Goal: Transaction & Acquisition: Purchase product/service

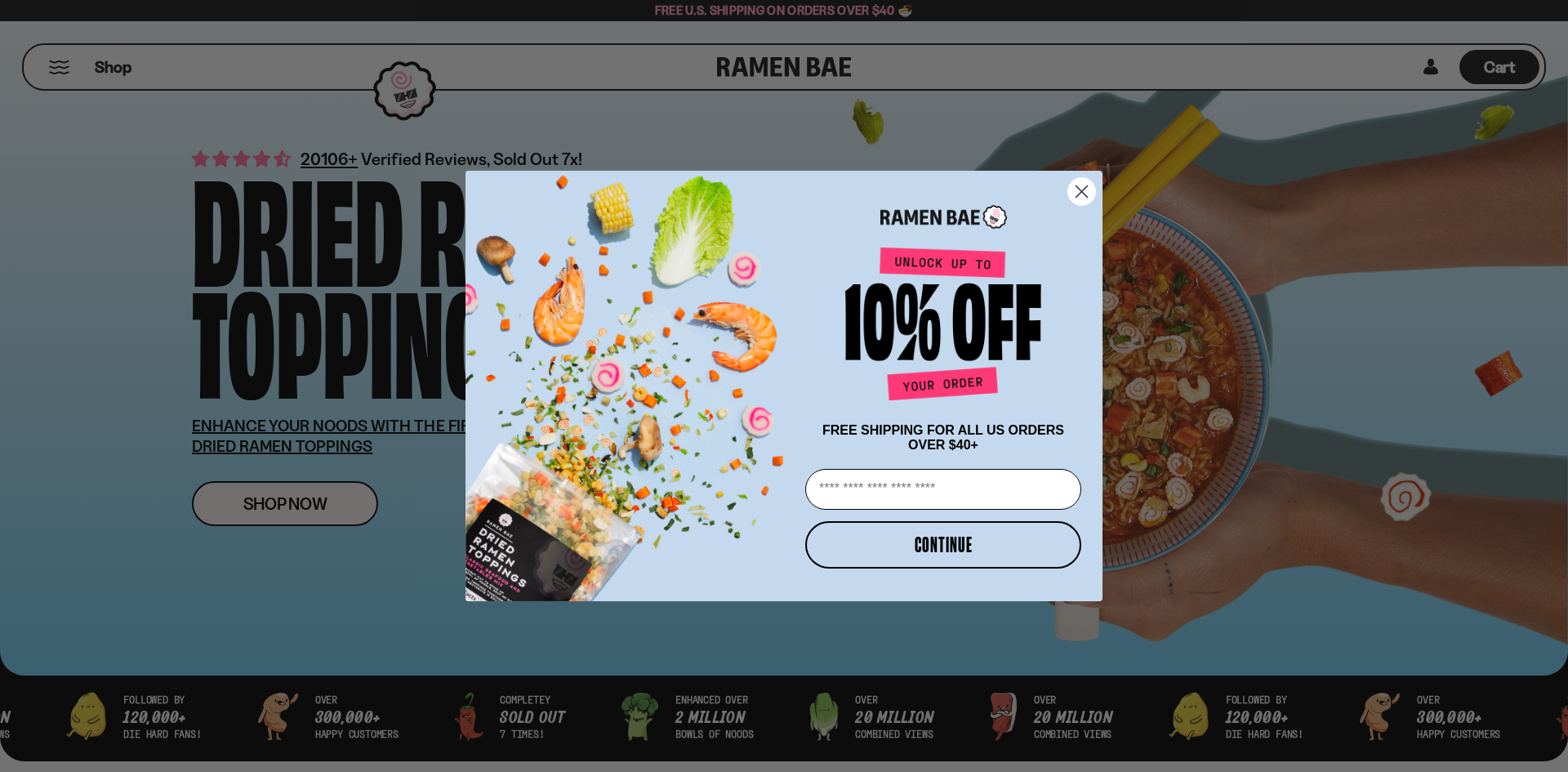
click at [1089, 191] on circle "Close dialog" at bounding box center [1081, 191] width 27 height 27
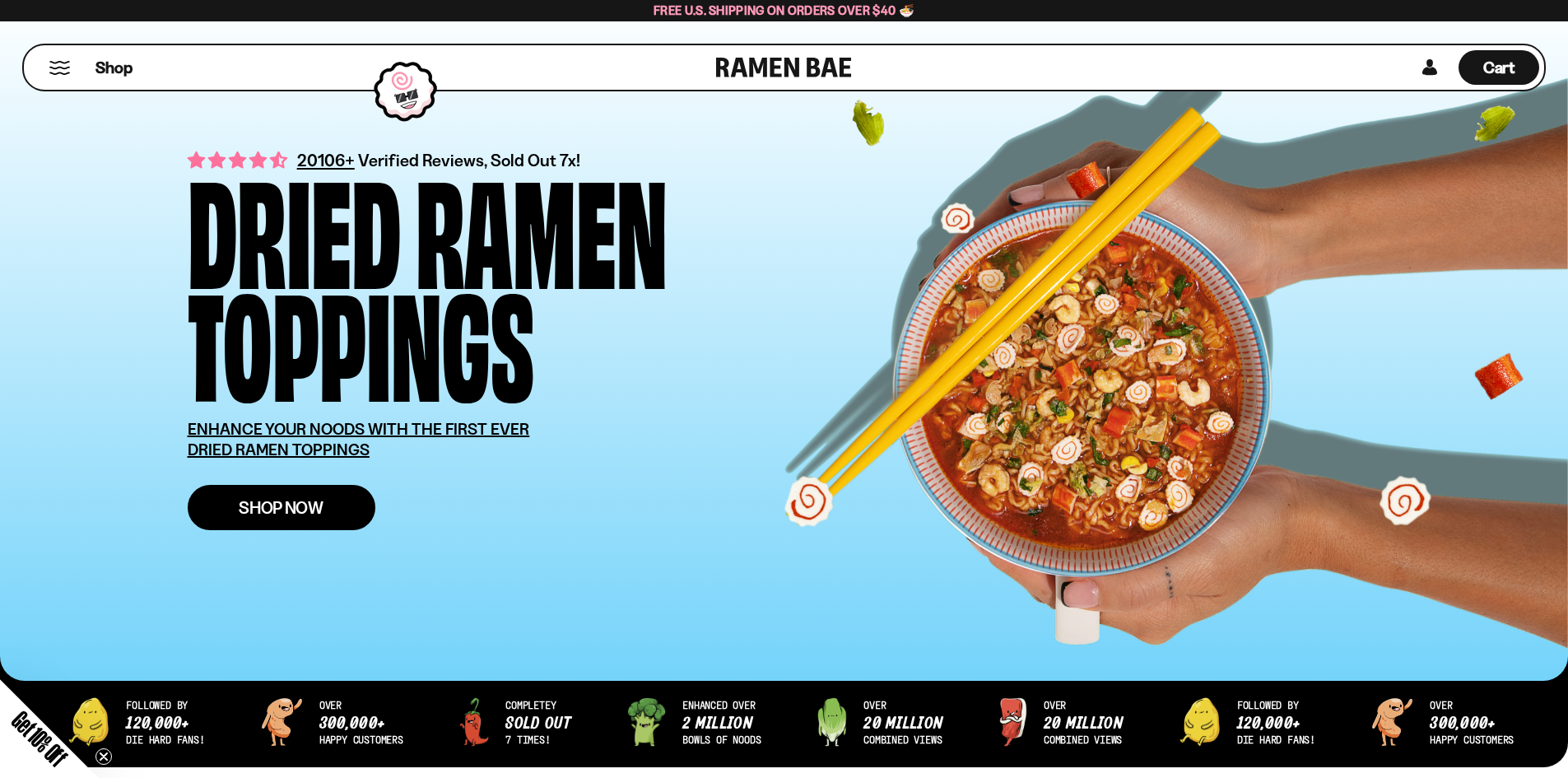
click at [292, 509] on span "Shop Now" at bounding box center [282, 507] width 85 height 17
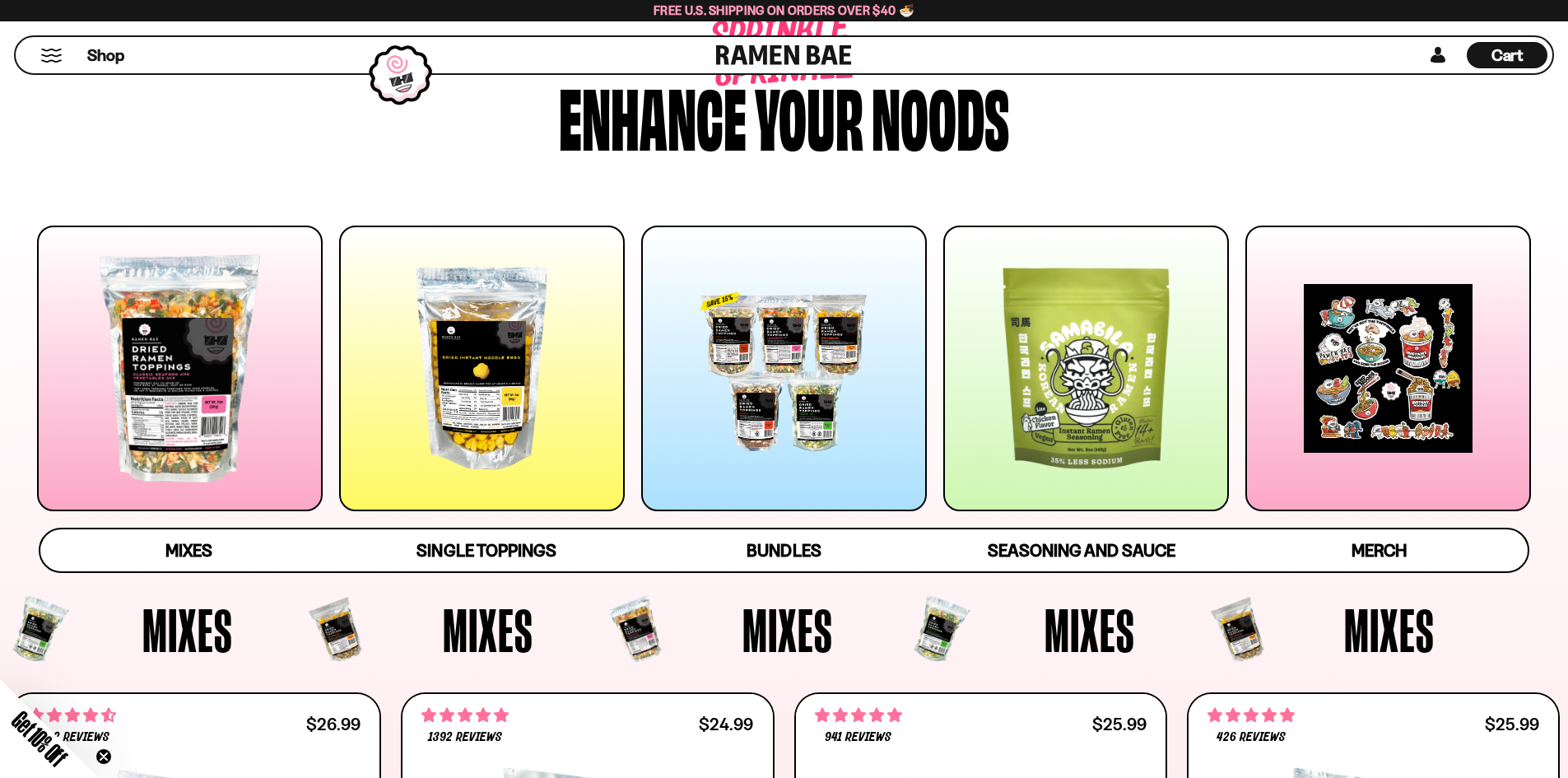
scroll to position [165, 0]
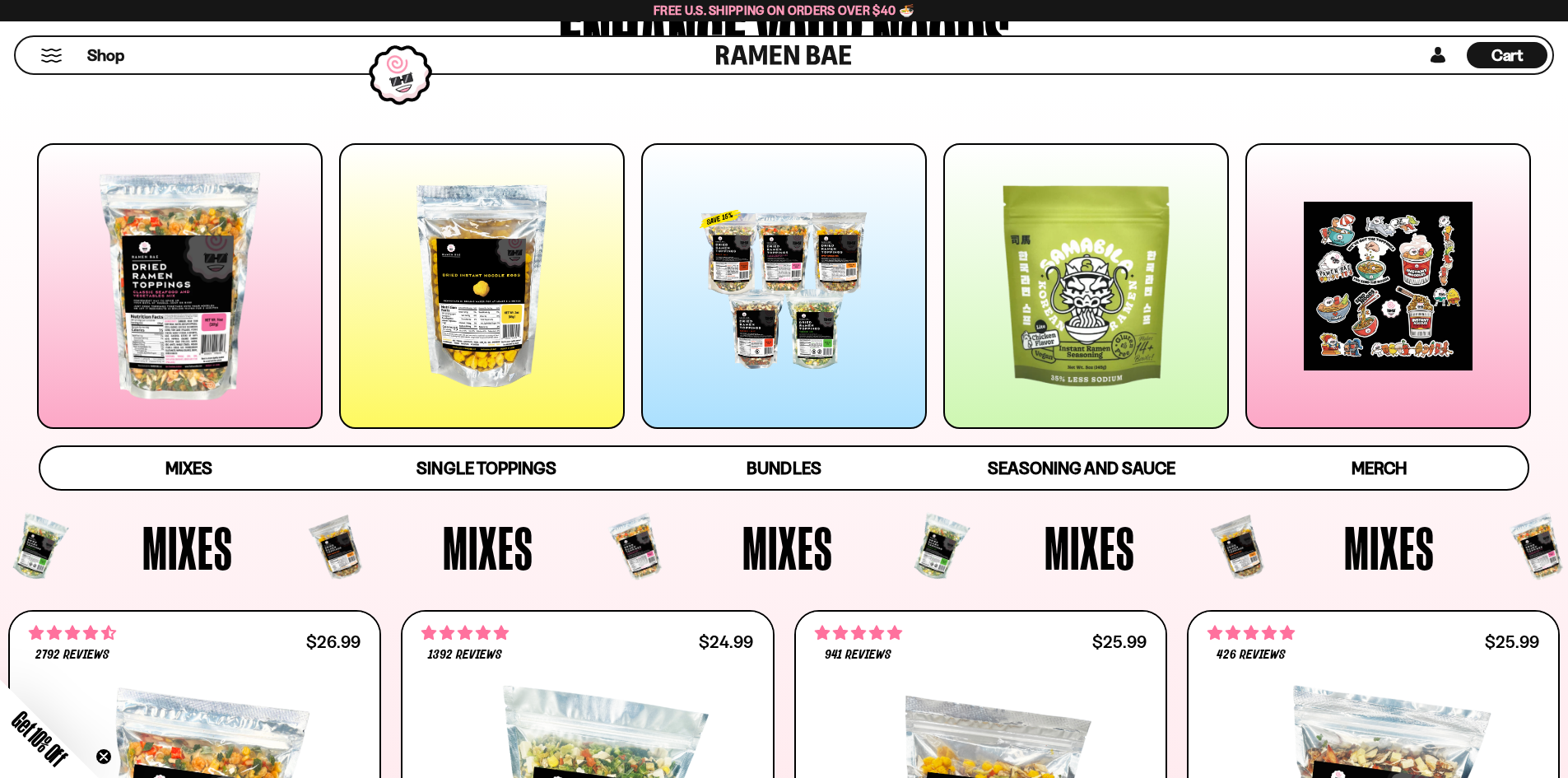
click at [196, 321] on div at bounding box center [179, 285] width 286 height 285
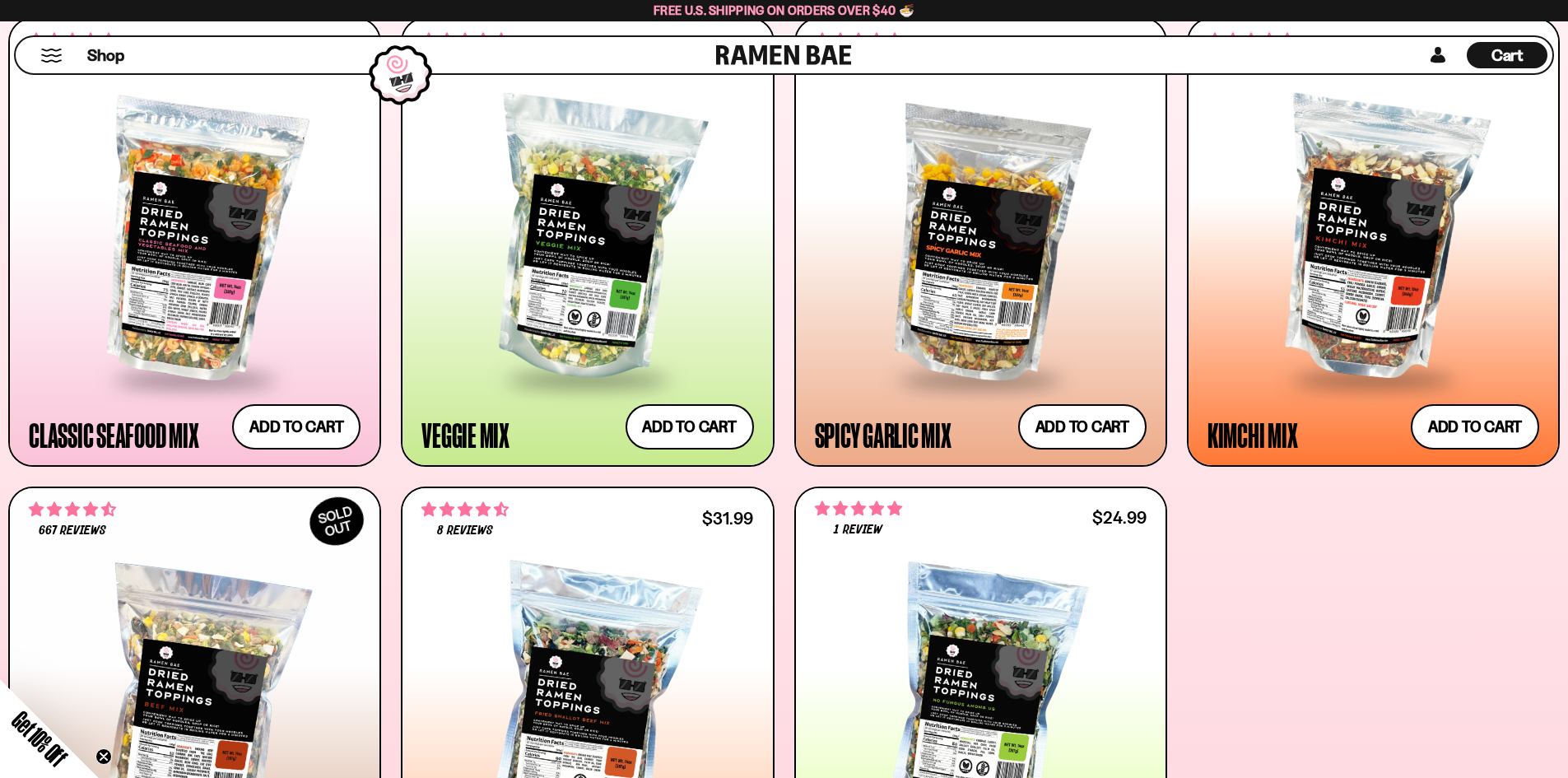
scroll to position [758, 0]
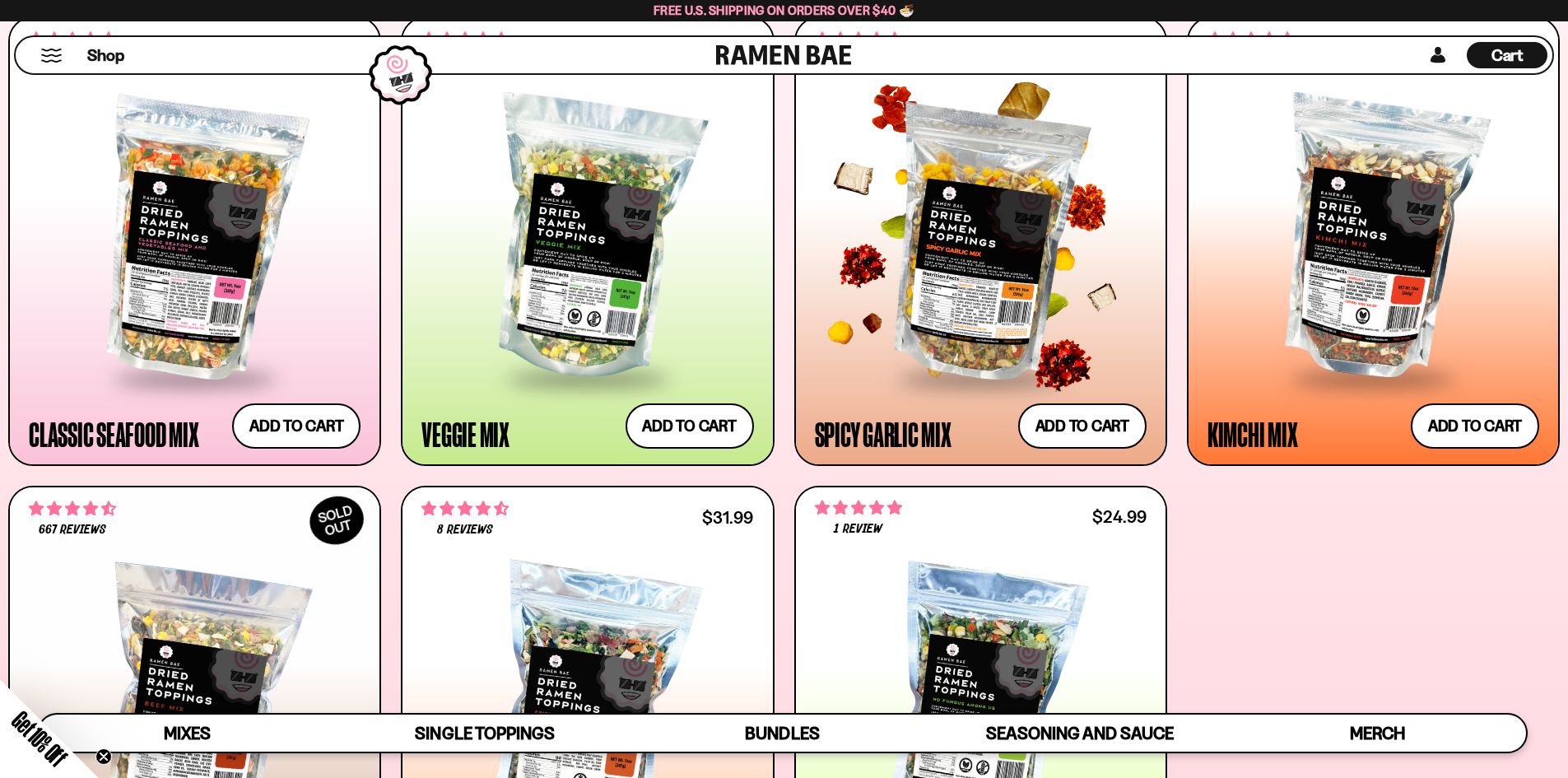
click at [950, 307] on div at bounding box center [980, 239] width 332 height 275
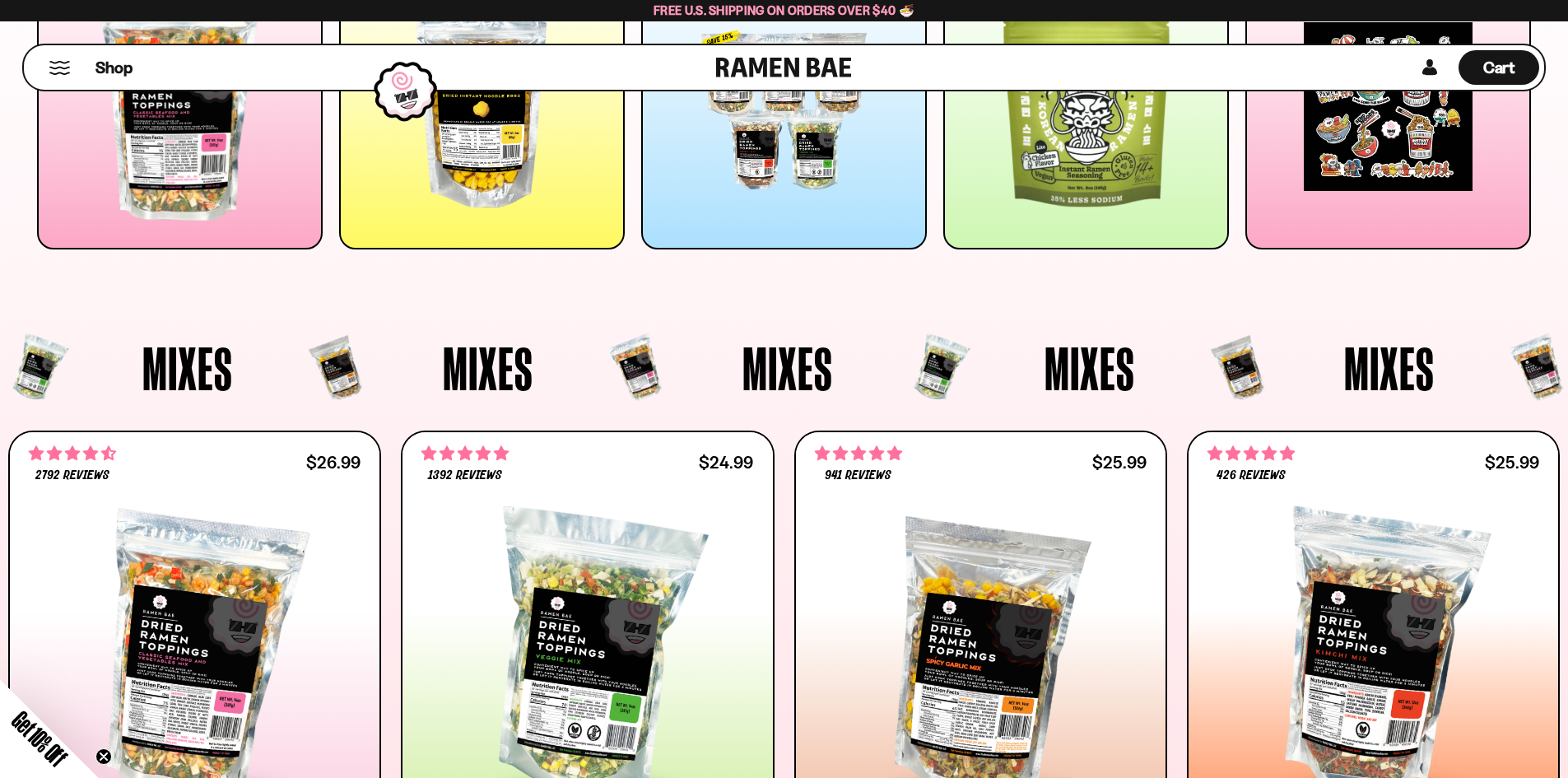
scroll to position [0, 0]
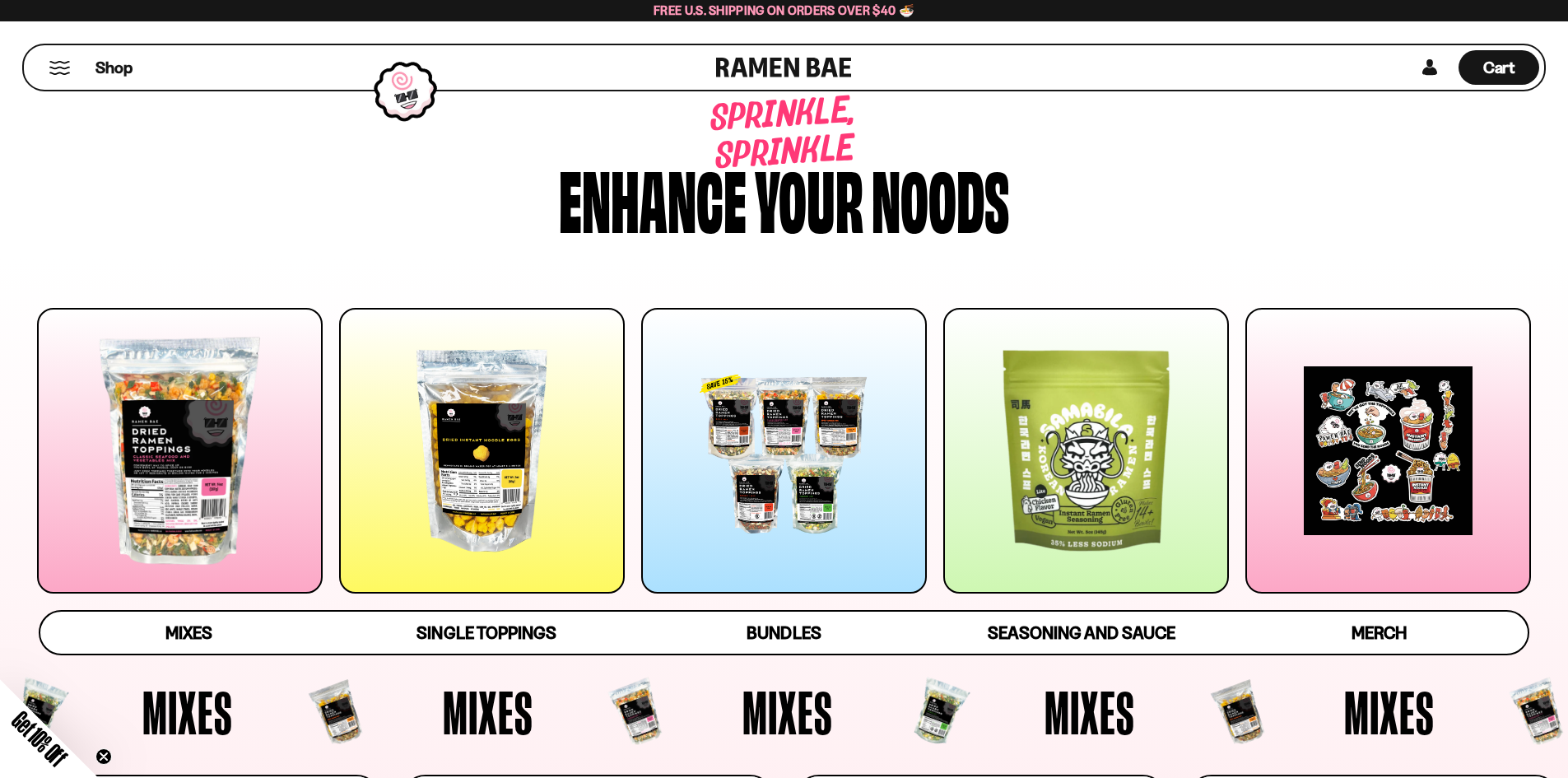
click at [42, 68] on div "Shop" at bounding box center [373, 68] width 687 height 45
click at [106, 68] on span "Shop" at bounding box center [114, 68] width 41 height 25
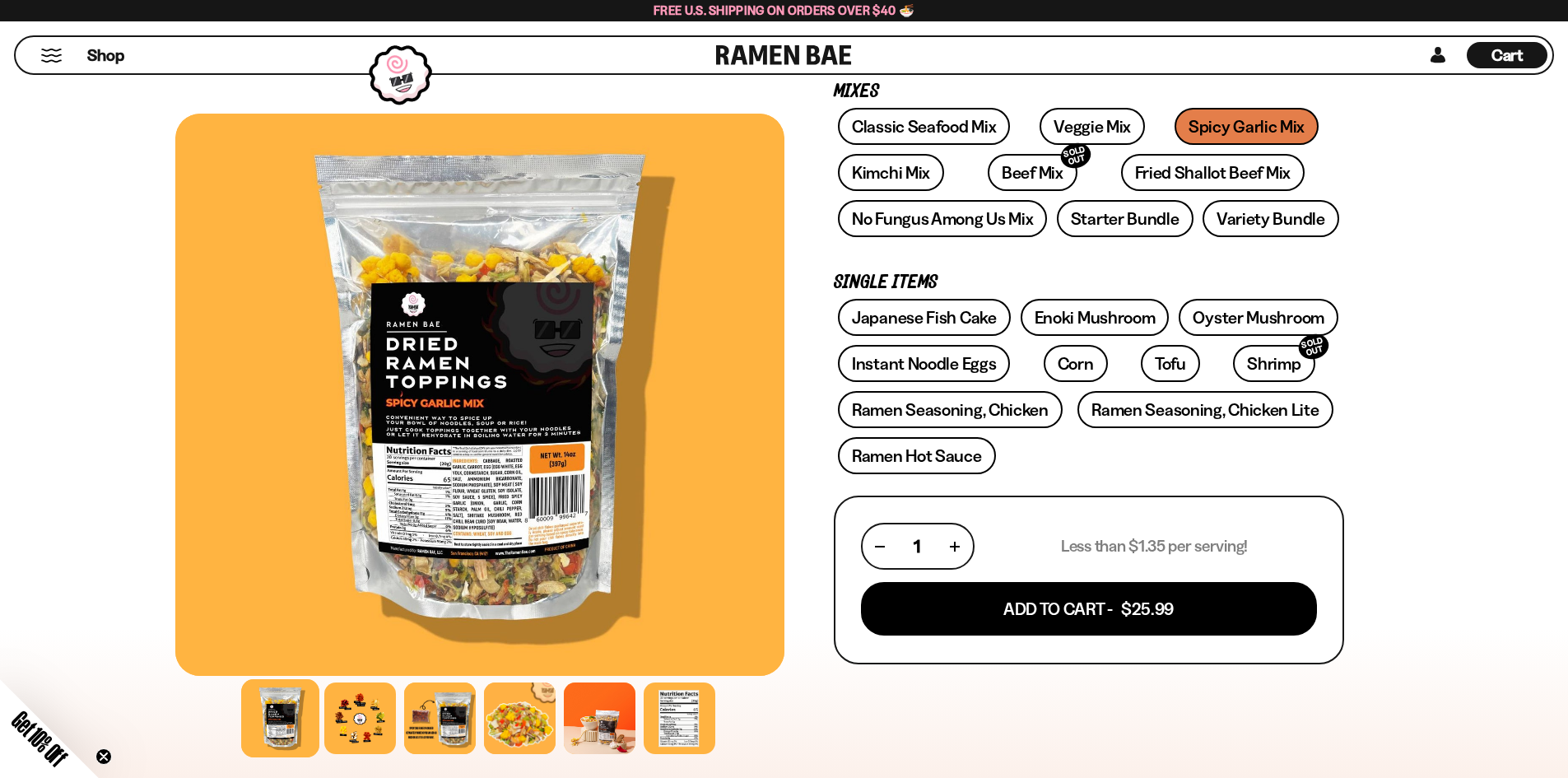
scroll to position [576, 0]
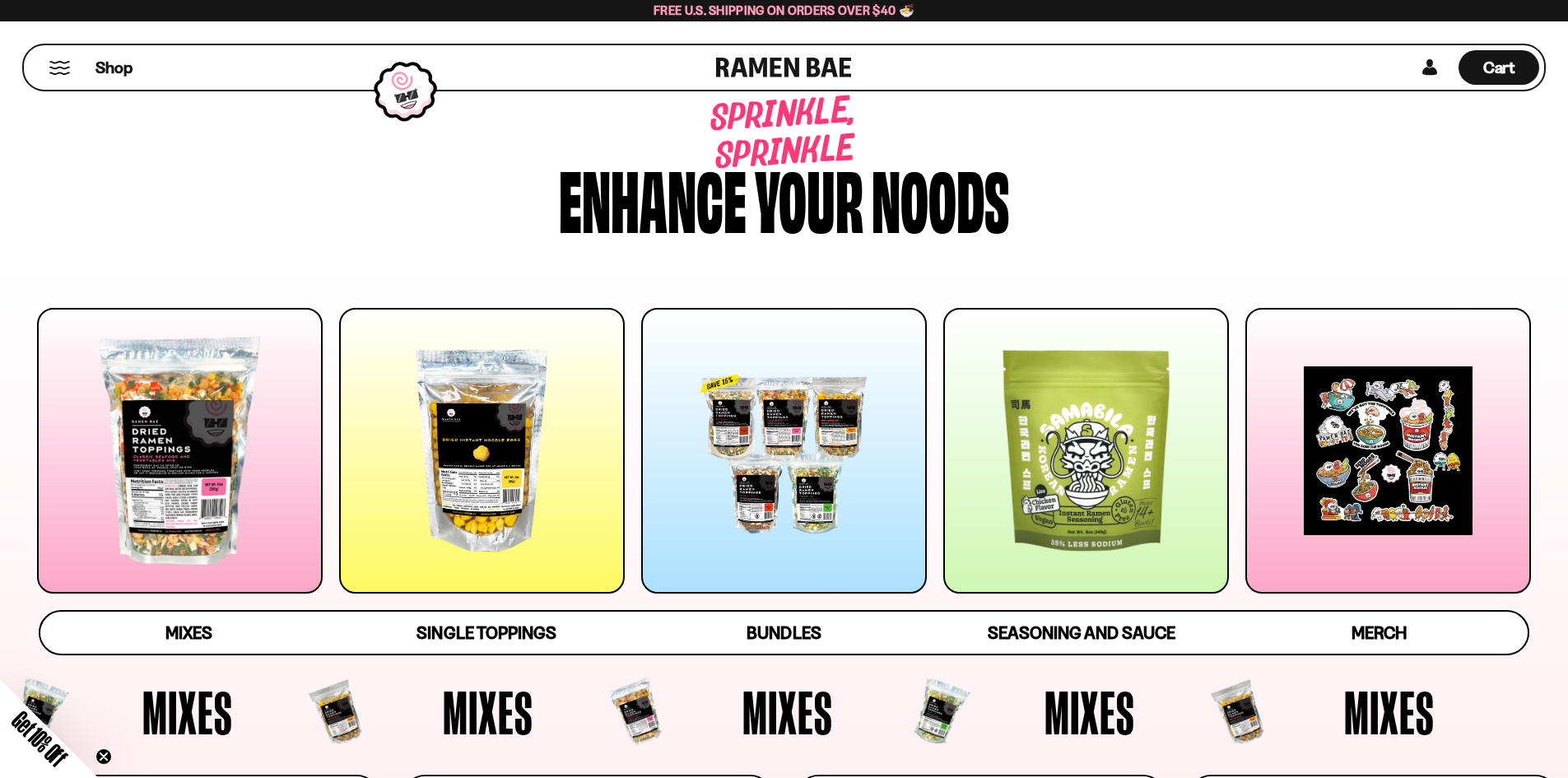
click at [500, 510] on div at bounding box center [481, 450] width 286 height 285
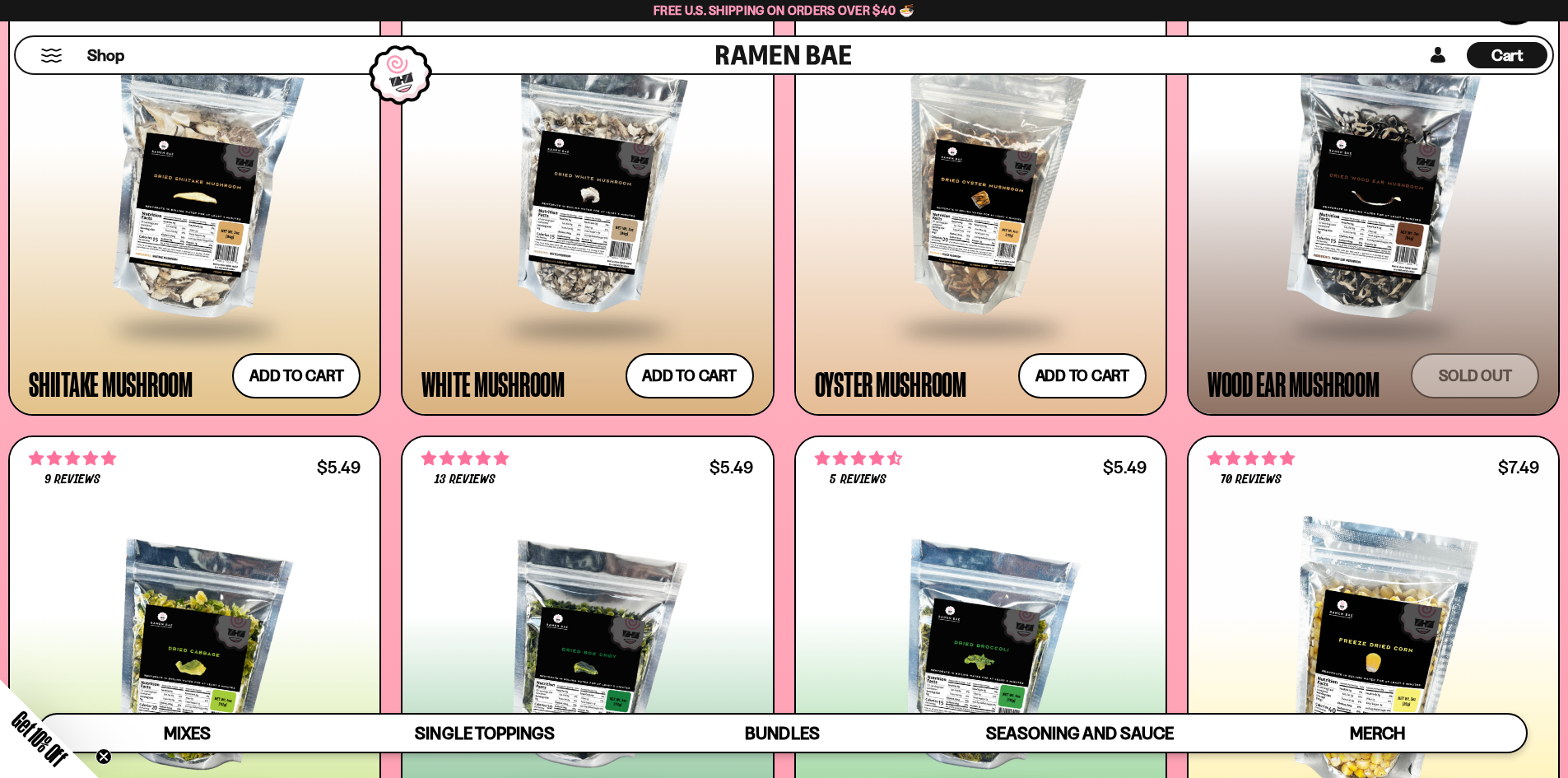
scroll to position [2305, 0]
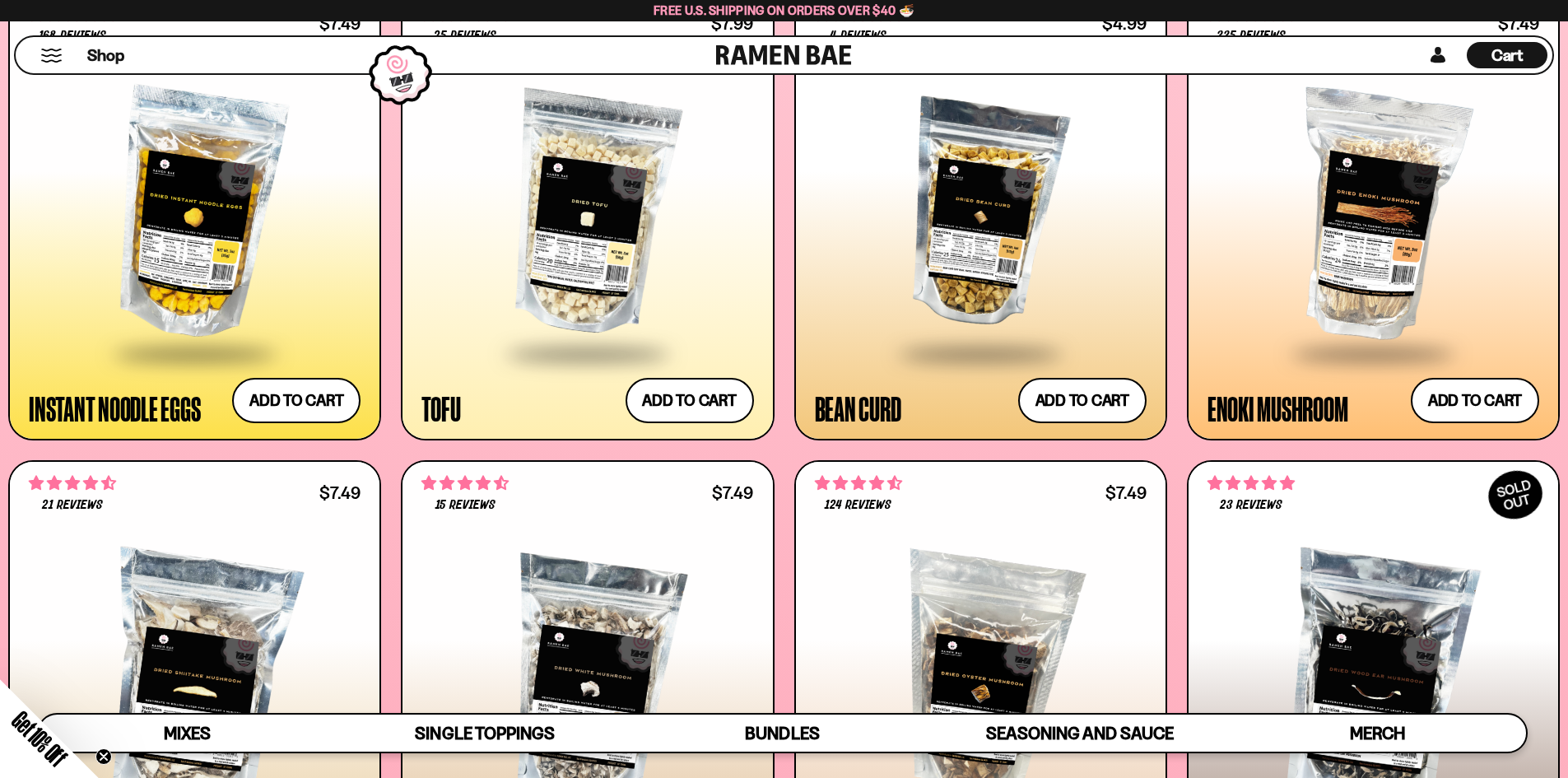
click at [1329, 200] on div at bounding box center [1373, 215] width 332 height 275
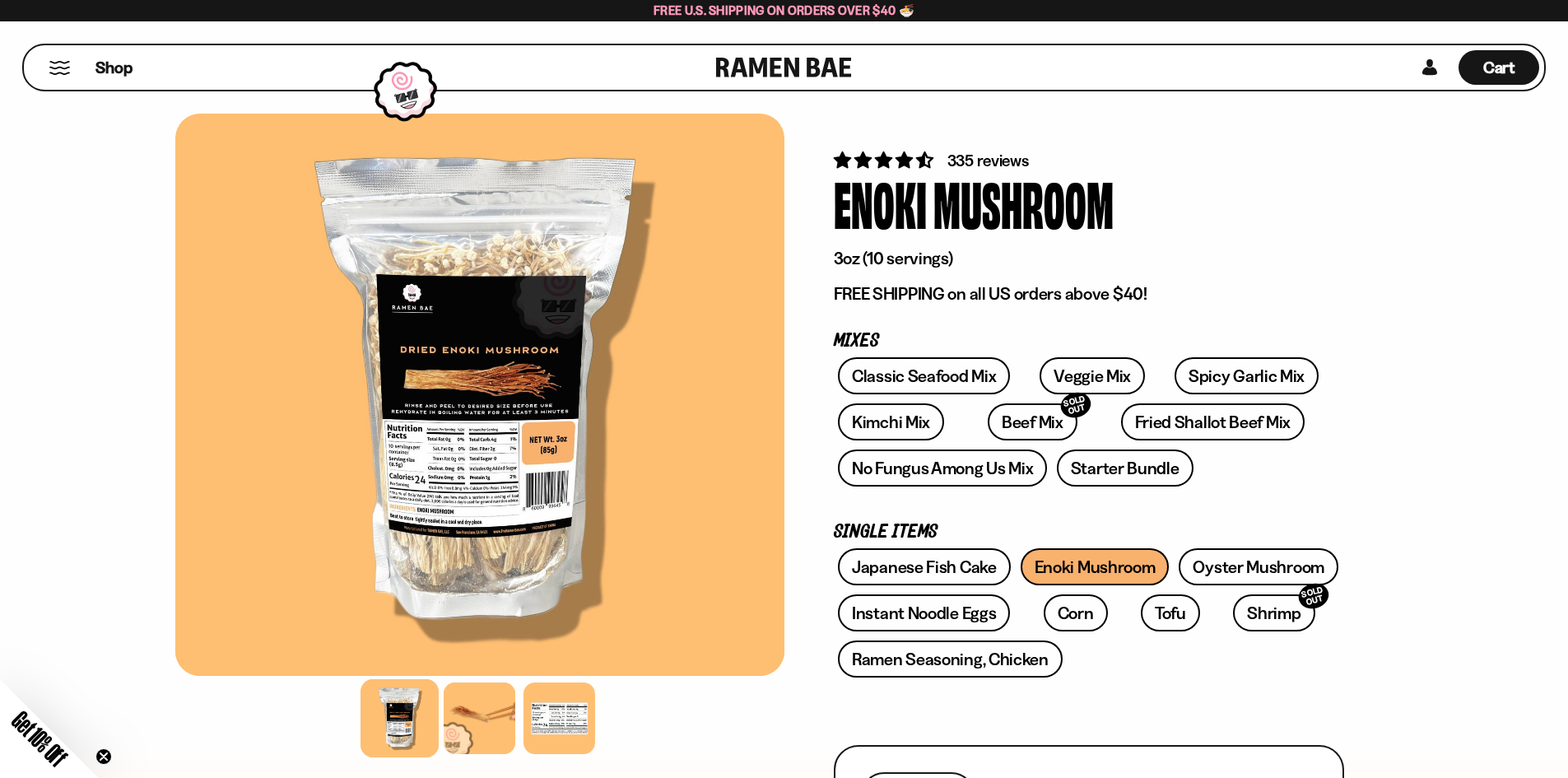
scroll to position [247, 0]
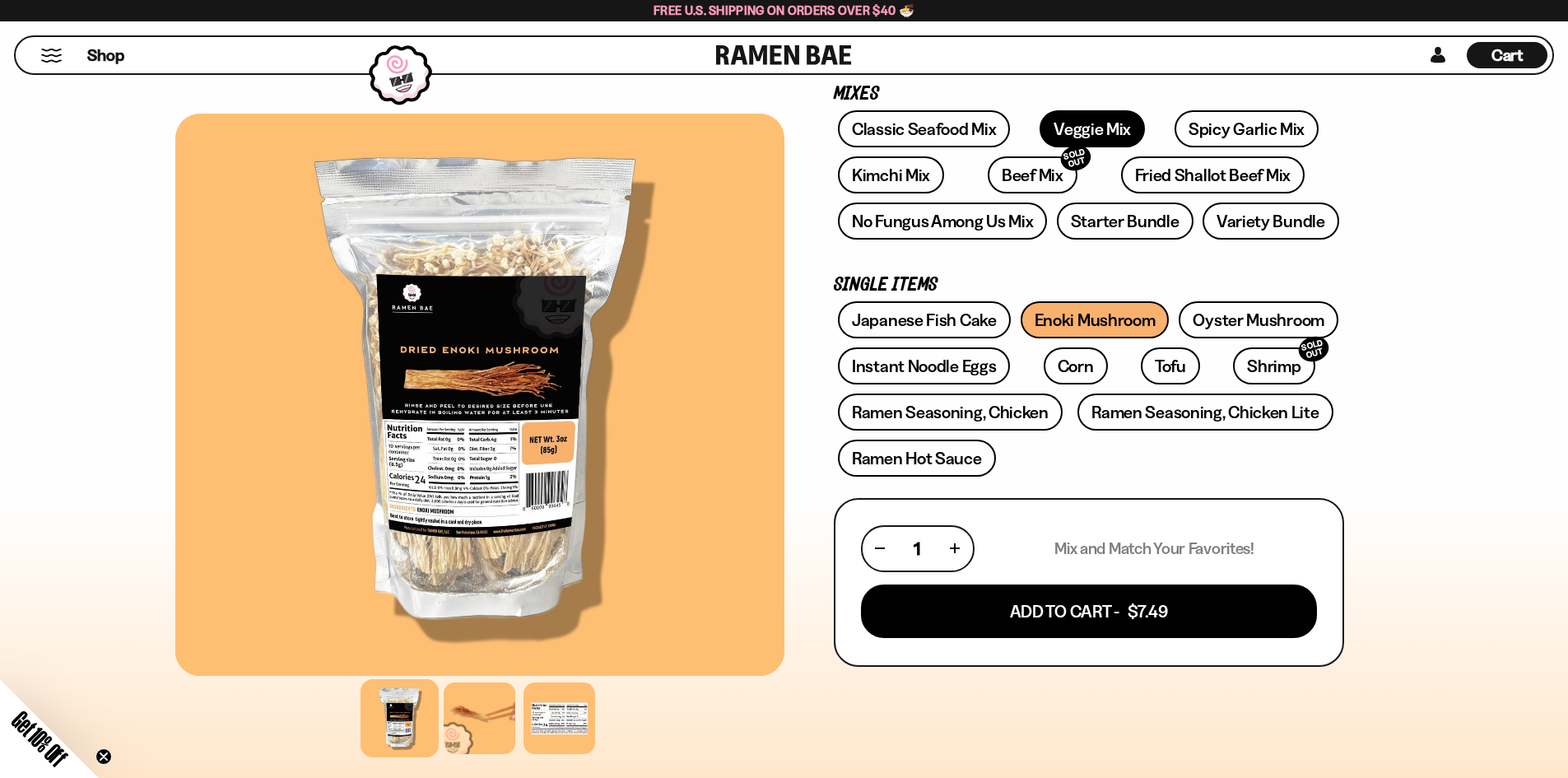
click at [1070, 139] on link "Veggie Mix" at bounding box center [1092, 129] width 106 height 37
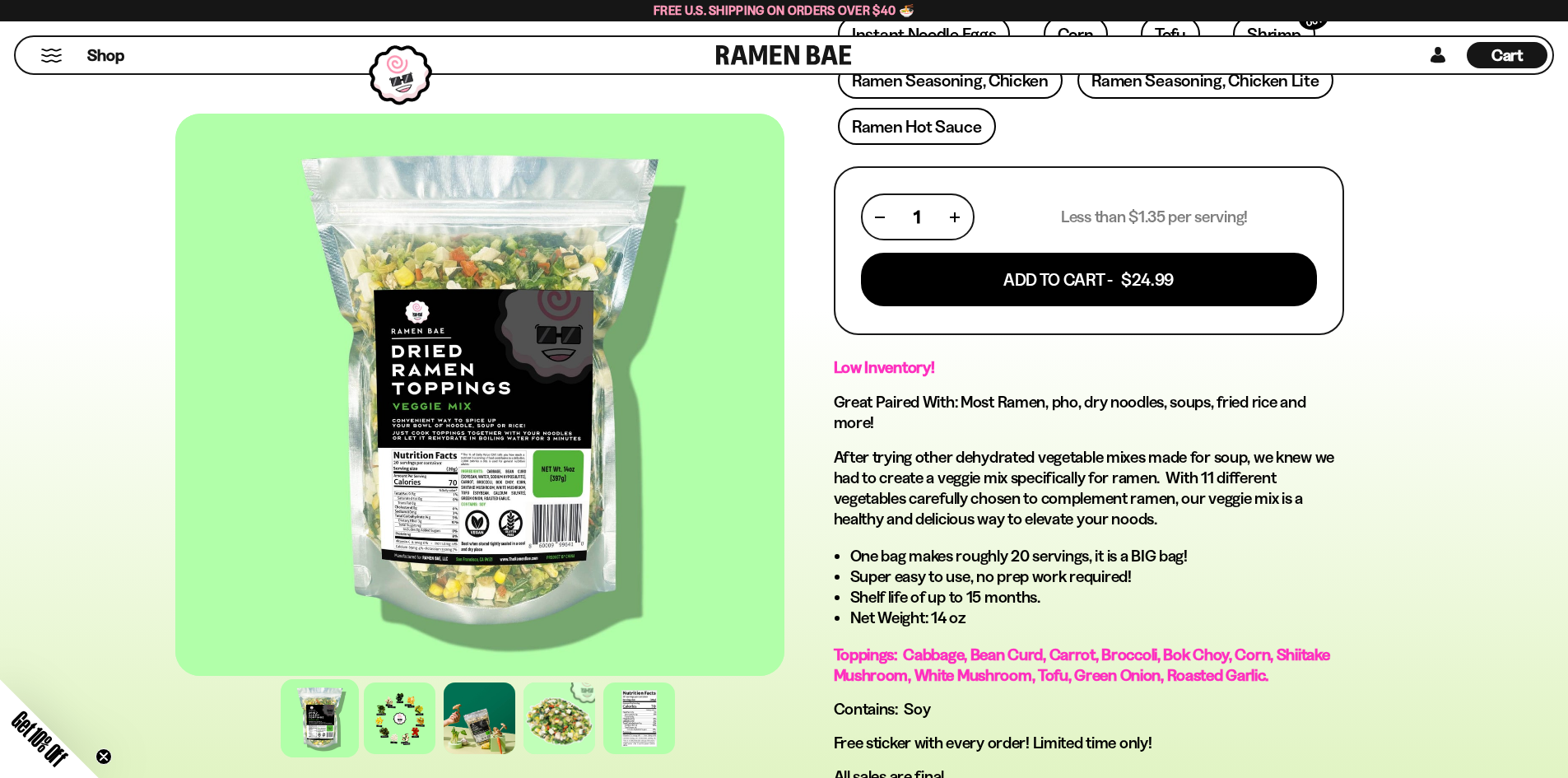
scroll to position [658, 0]
